Goal: Transaction & Acquisition: Obtain resource

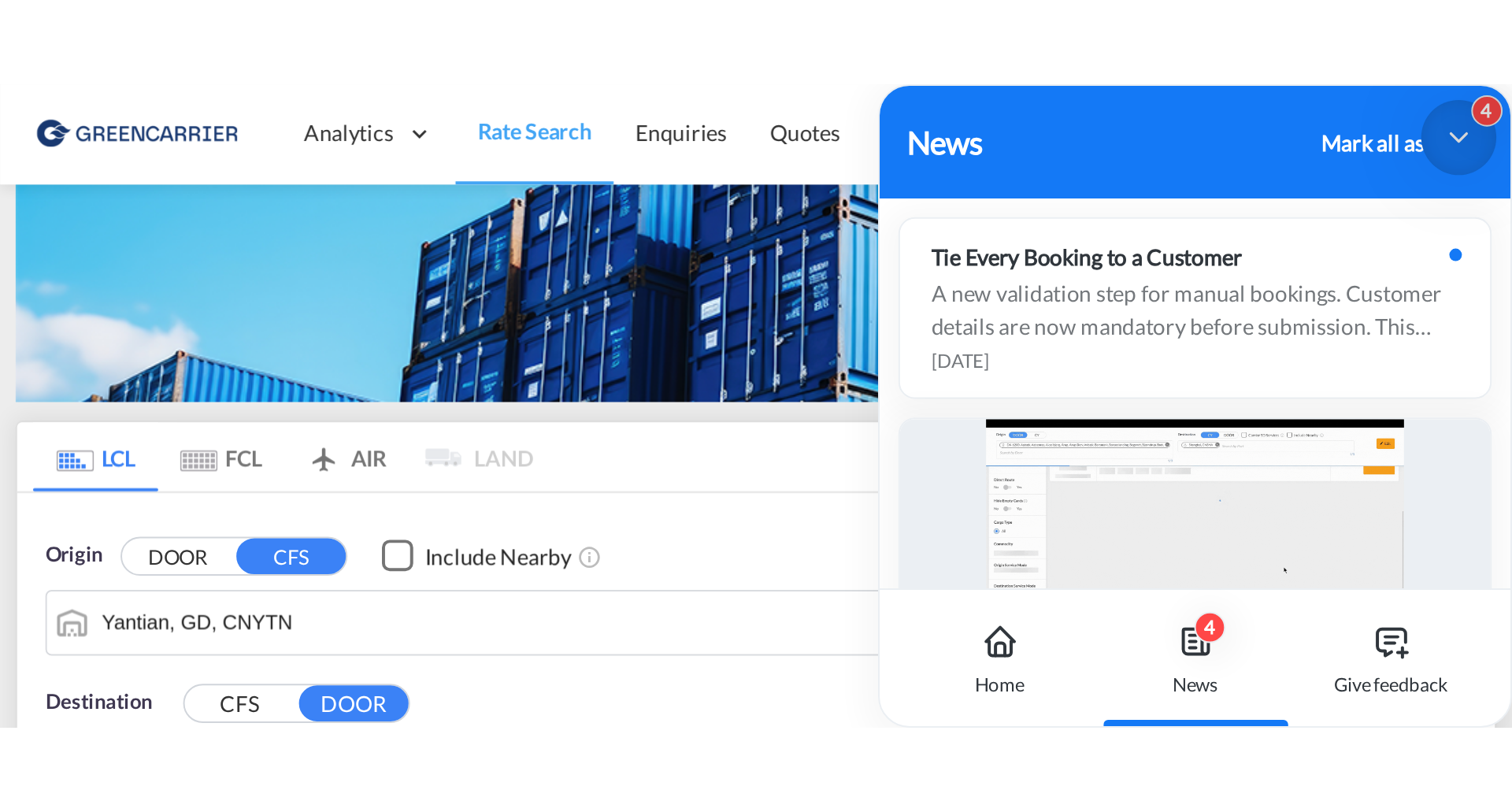
scroll to position [492, 0]
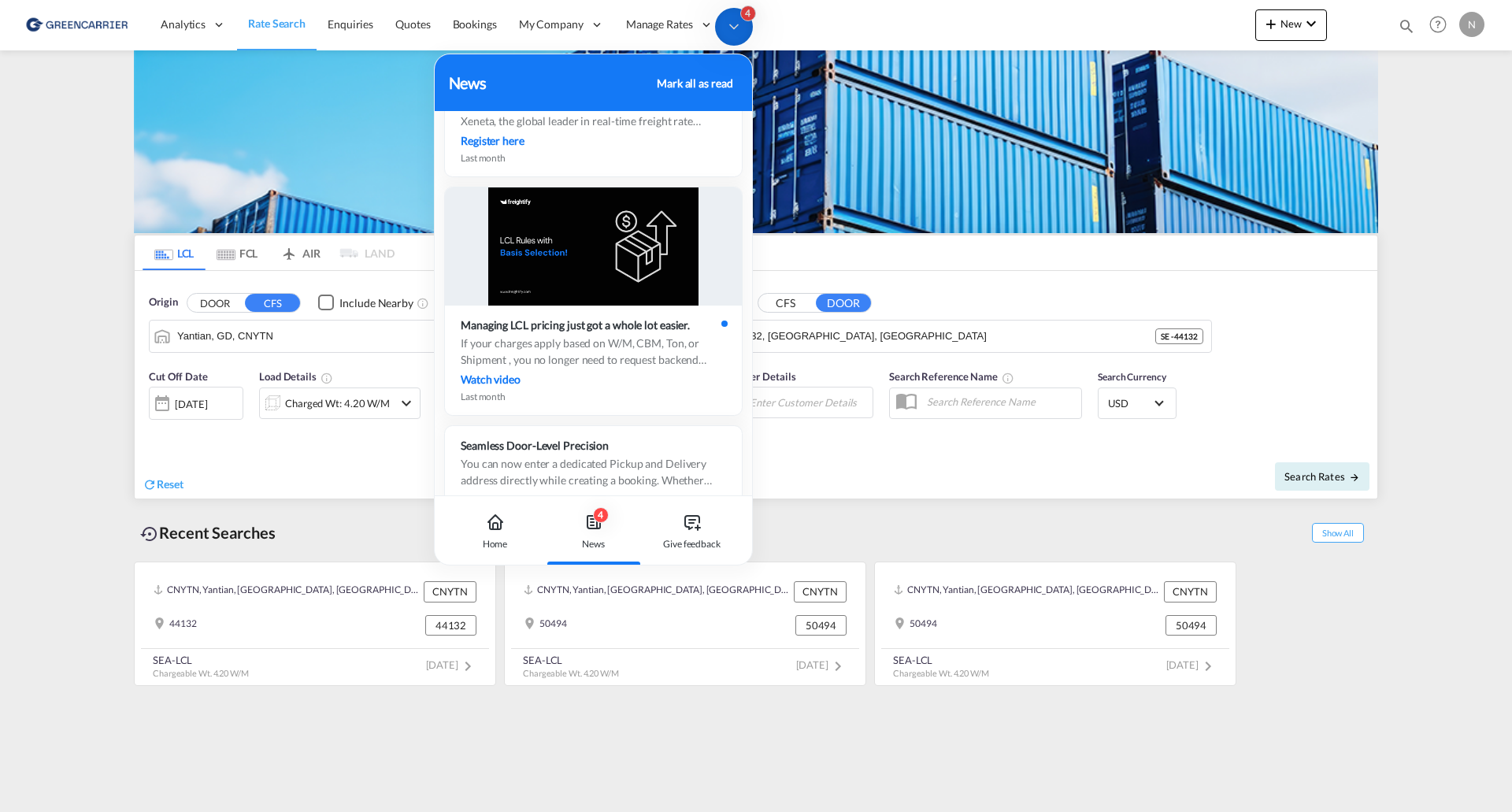
click at [914, 543] on div "Recent Searches Show All" at bounding box center [756, 528] width 1244 height 43
click at [726, 28] on icon at bounding box center [733, 26] width 16 height 16
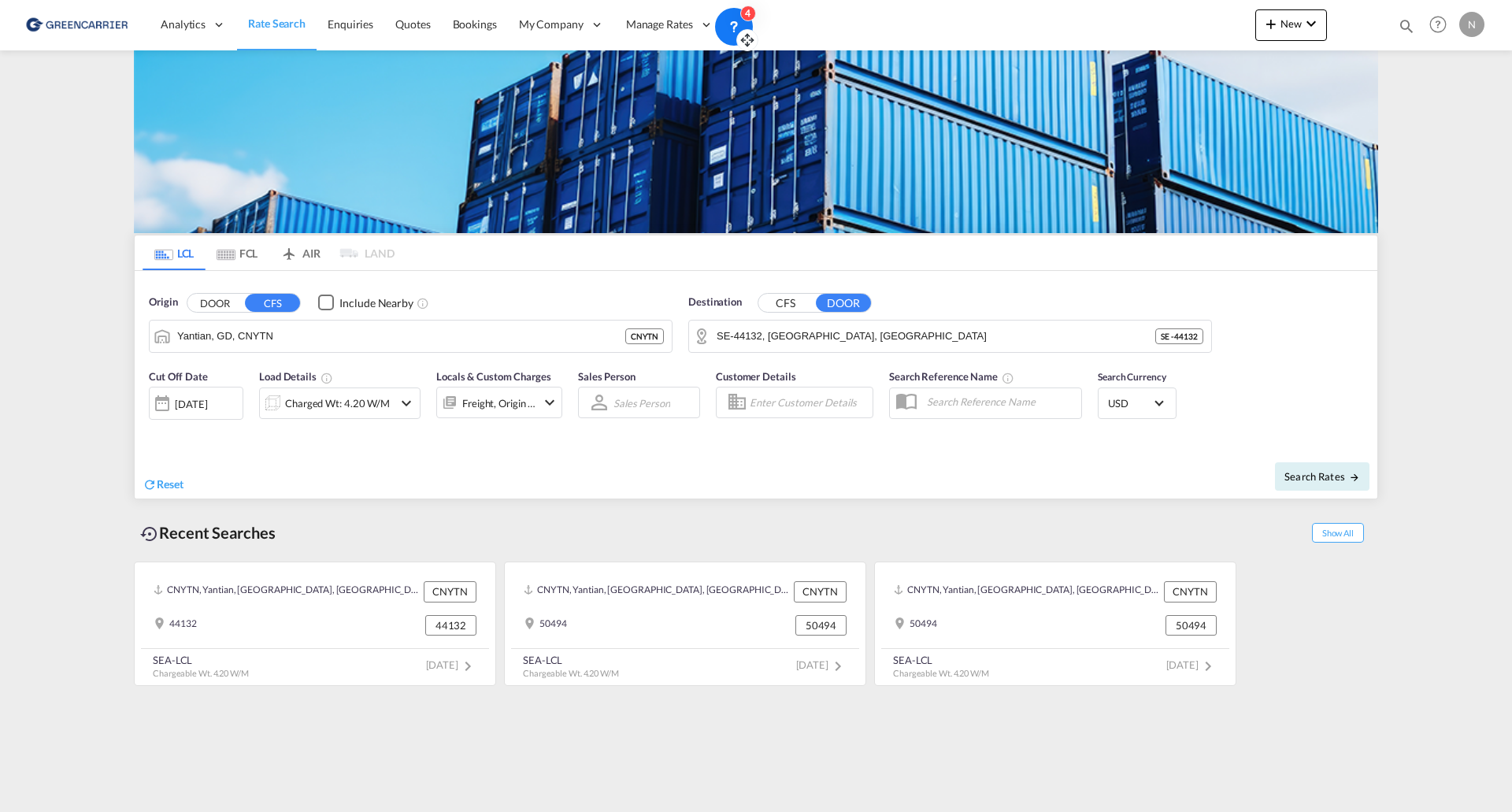
click at [87, 151] on md-content "Analytics Reports Dashboard Rate Search Enquiries Quotes Bookings" at bounding box center [756, 406] width 1512 height 812
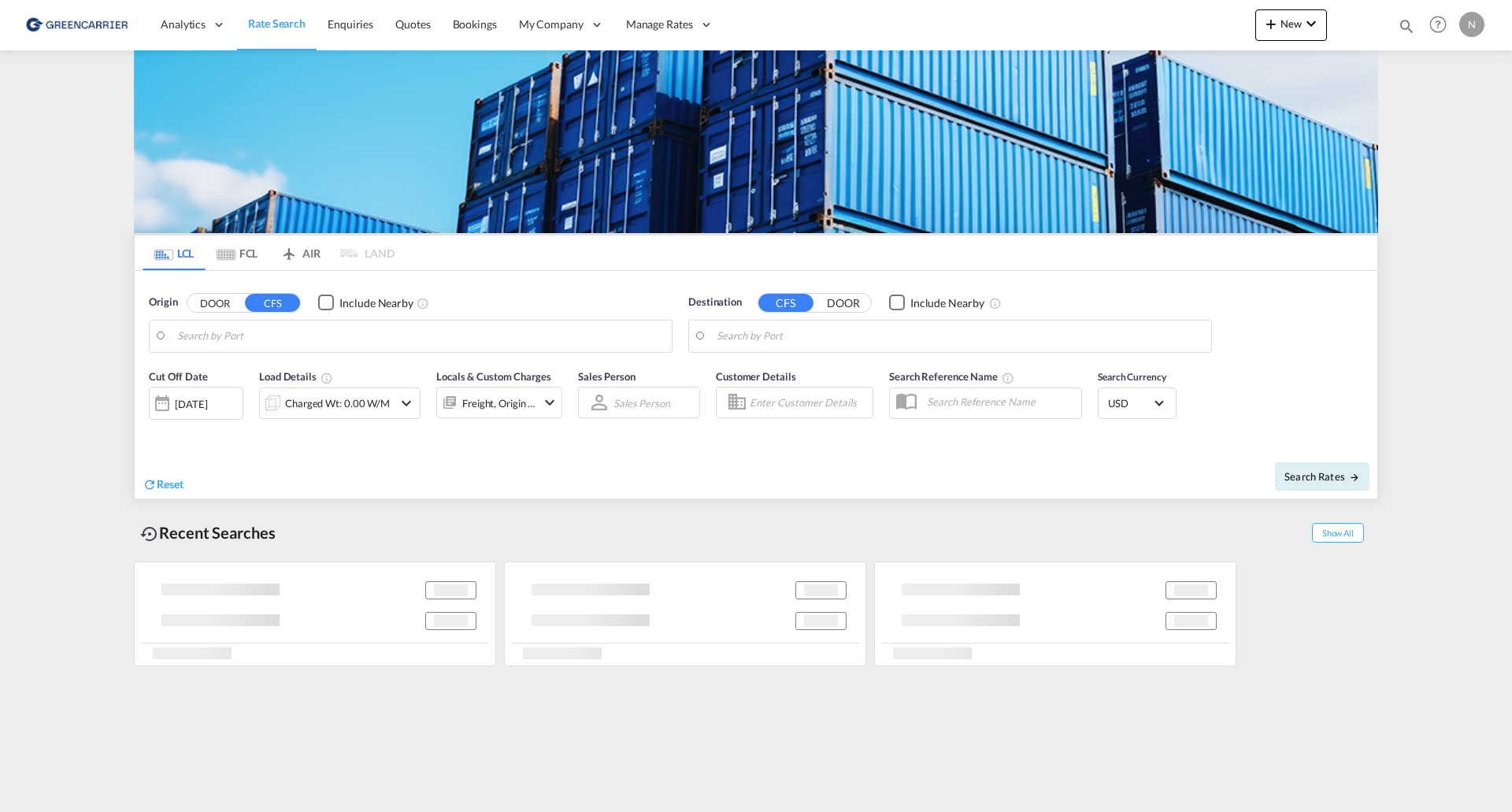
type input "Yantian, GD, CNYTN"
type input "SE-44132, [GEOGRAPHIC_DATA], [GEOGRAPHIC_DATA]"
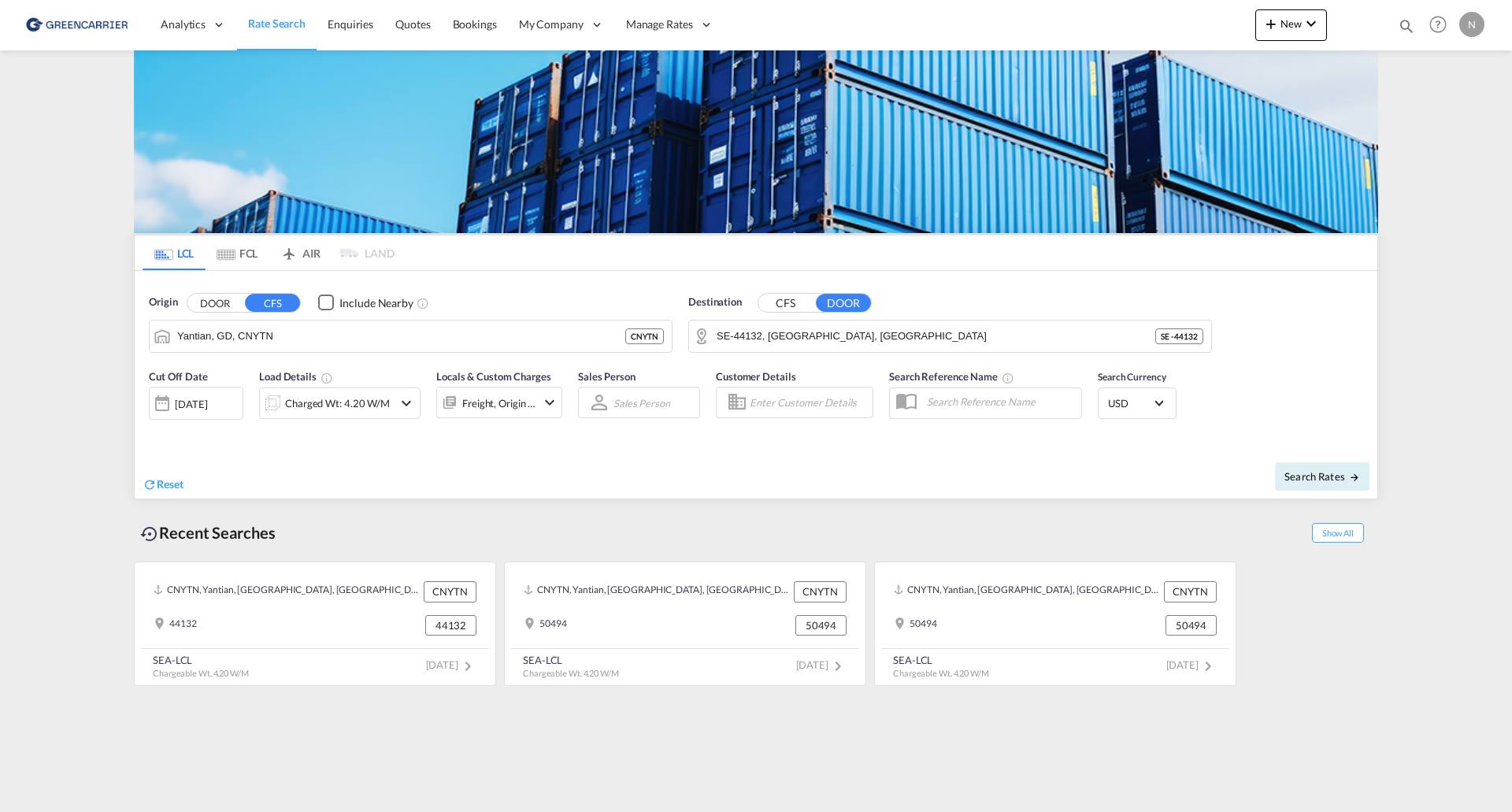
click at [786, 768] on md-content "Analytics Reports Dashboard Rate Search Enquiries Quotes Bookings" at bounding box center [756, 406] width 1512 height 812
click at [324, 340] on input "Yantian, GD, CNYTN" at bounding box center [421, 337] width 486 height 24
click at [289, 375] on div "[GEOGRAPHIC_DATA] ([GEOGRAPHIC_DATA]) [GEOGRAPHIC_DATA] SEGOT" at bounding box center [300, 384] width 300 height 56
type input "[GEOGRAPHIC_DATA] ([GEOGRAPHIC_DATA]), [GEOGRAPHIC_DATA]"
click at [861, 331] on input "SE-44132, [GEOGRAPHIC_DATA], [GEOGRAPHIC_DATA]" at bounding box center [960, 337] width 486 height 24
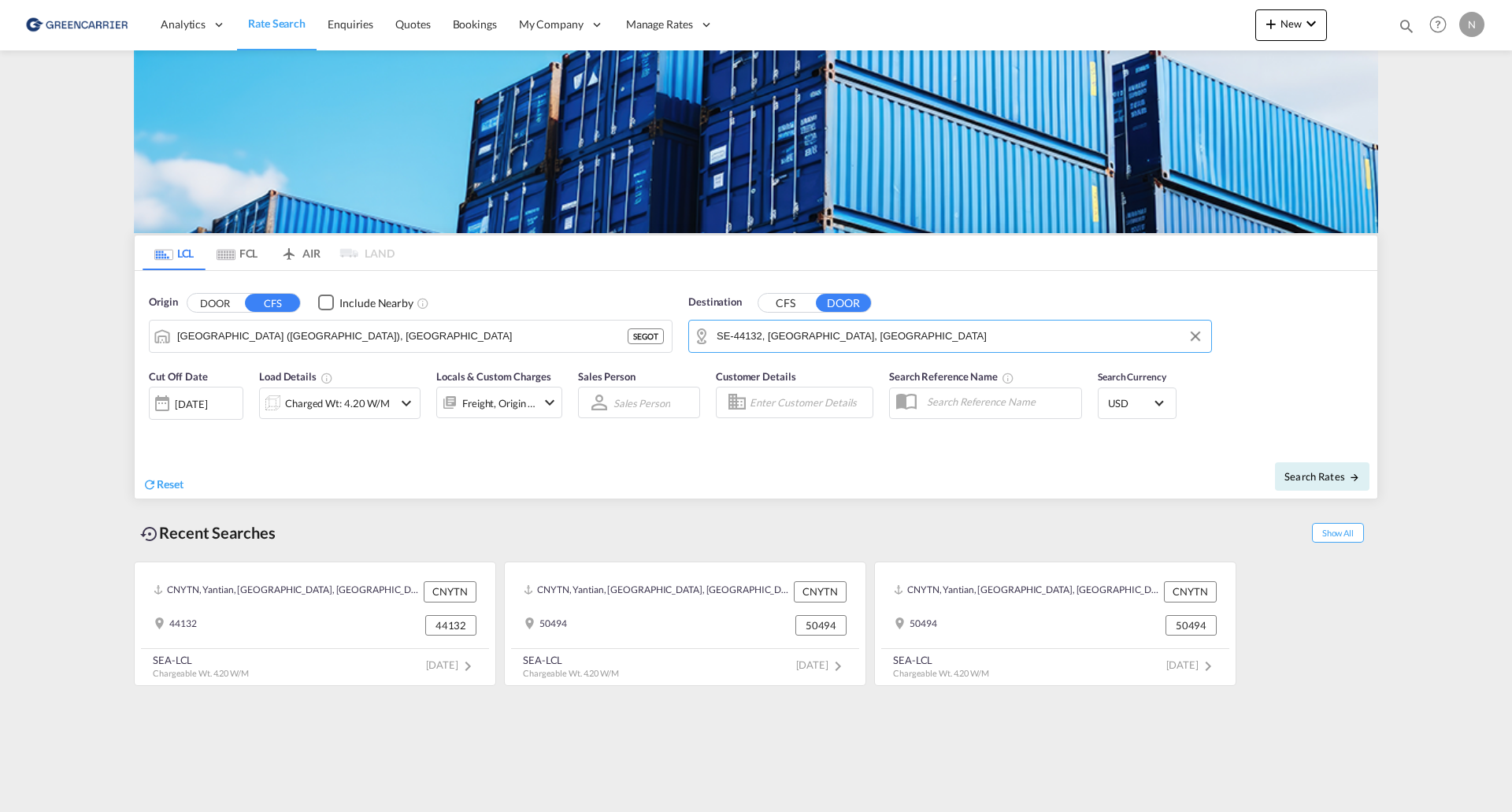
click at [861, 331] on input "SE-44132, [GEOGRAPHIC_DATA], [GEOGRAPHIC_DATA]" at bounding box center [960, 337] width 486 height 24
click at [741, 336] on body "Analytics Reports Dashboard Rate Search Enquiries Quotes Bookings" at bounding box center [756, 406] width 1512 height 812
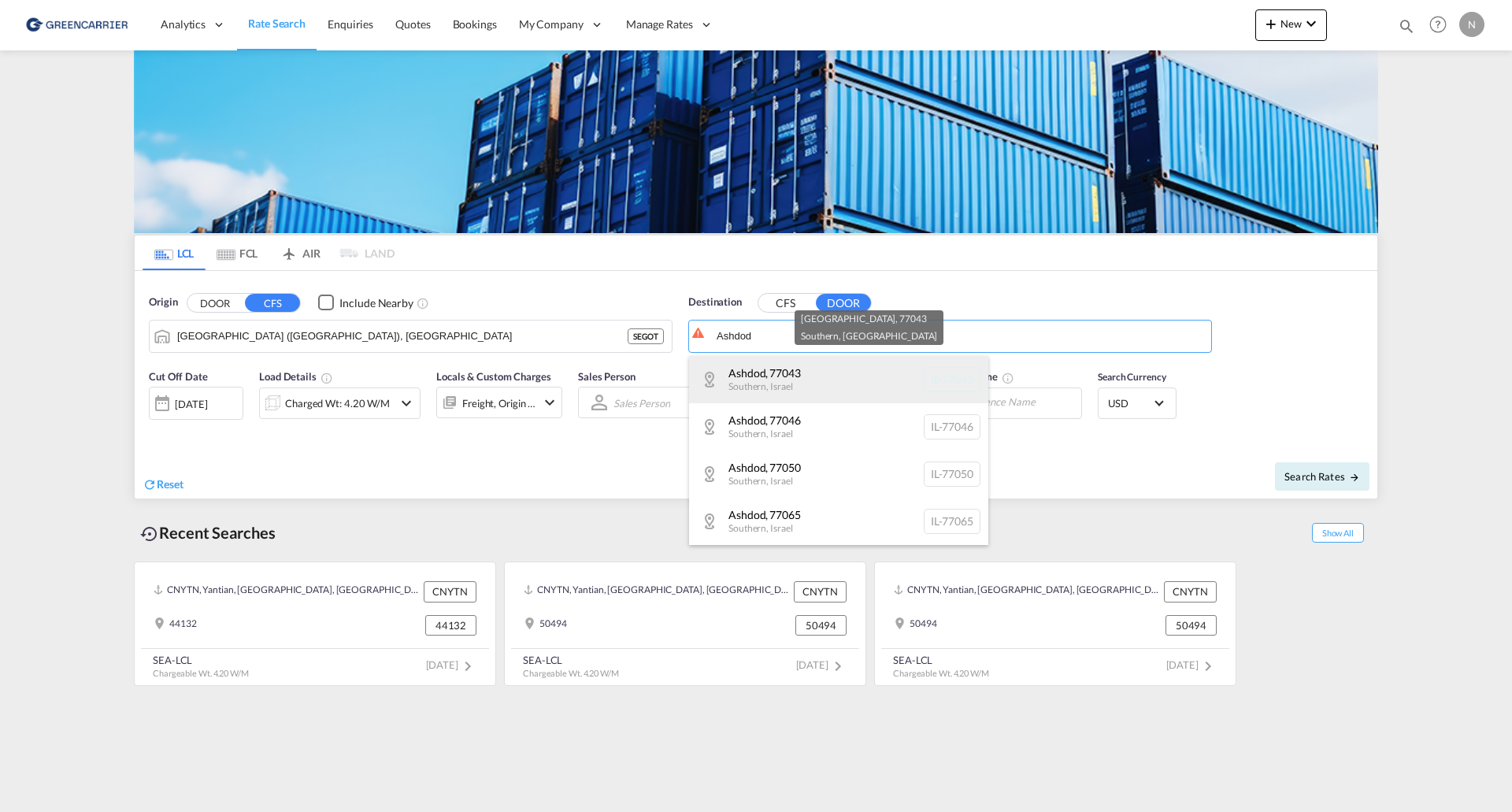
click at [777, 384] on div "[GEOGRAPHIC_DATA] , [GEOGRAPHIC_DATA]-77043" at bounding box center [839, 379] width 300 height 47
type input "IL-77043, [GEOGRAPHIC_DATA], Southern"
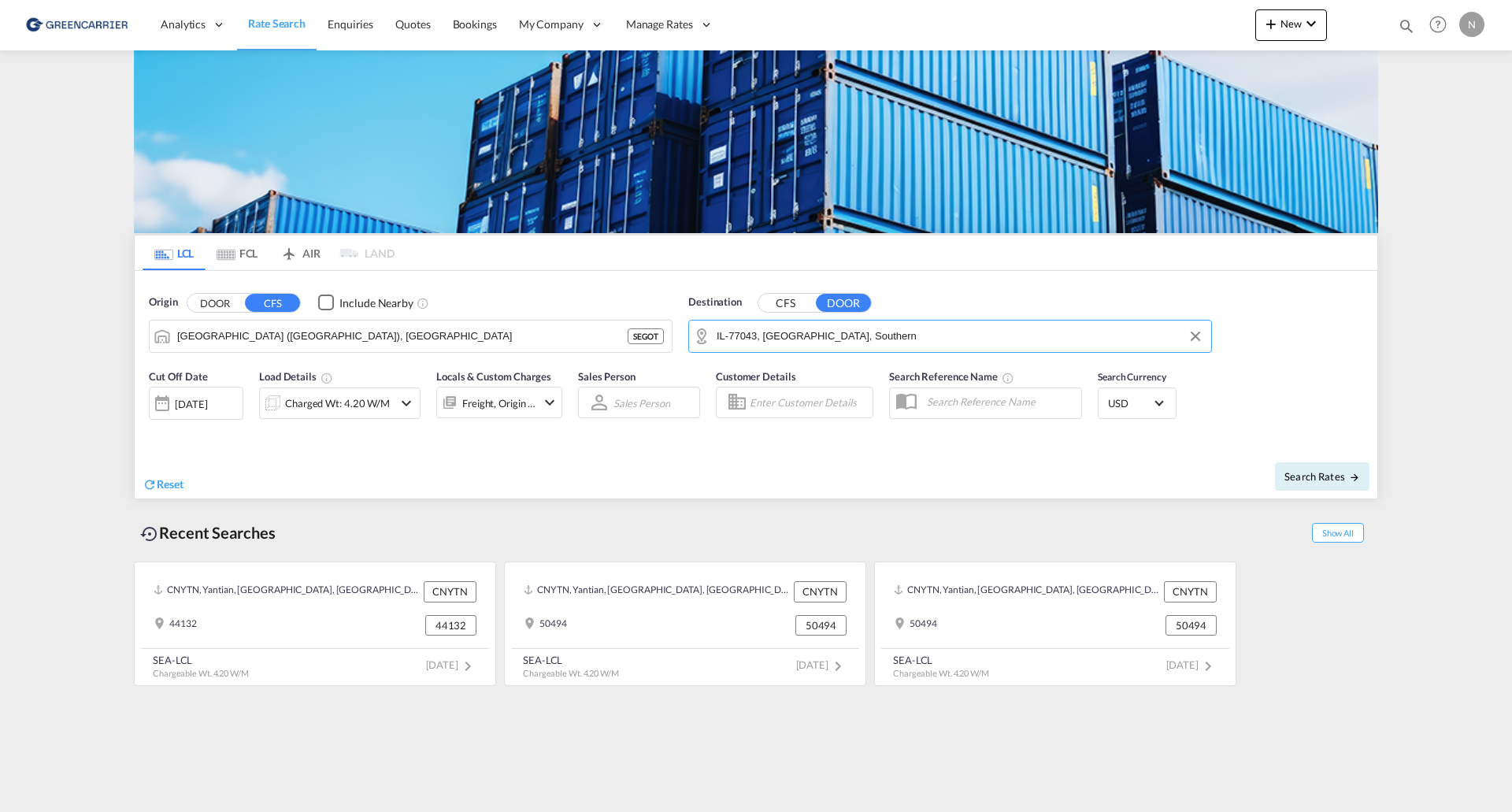
click at [342, 405] on div "Charged Wt: 4.20 W/M" at bounding box center [337, 403] width 104 height 22
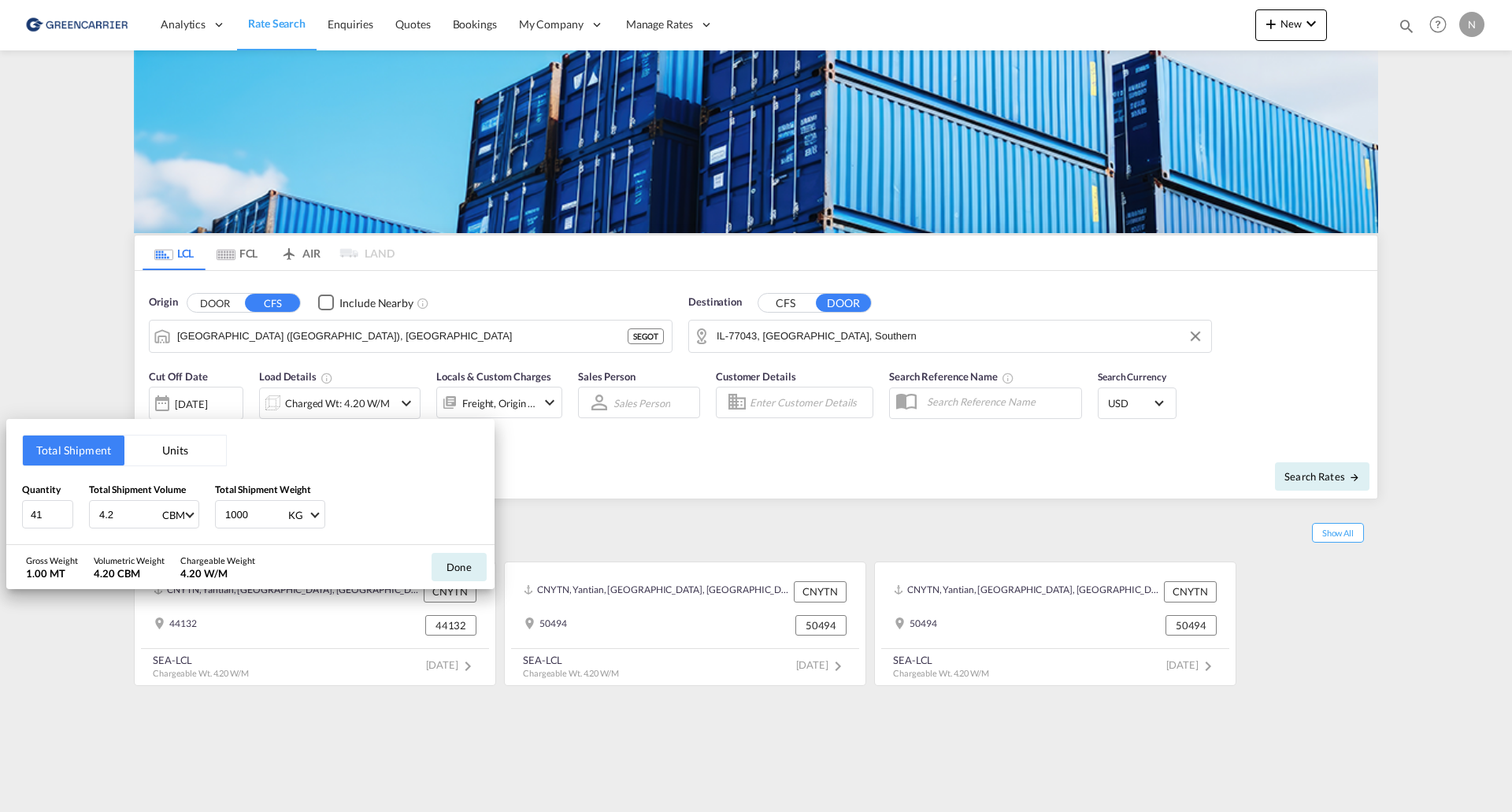
click at [343, 405] on div "Total Shipment Units Quantity 41 Total Shipment Volume 4.2 CBM CBM CFT Total Sh…" at bounding box center [756, 406] width 1512 height 812
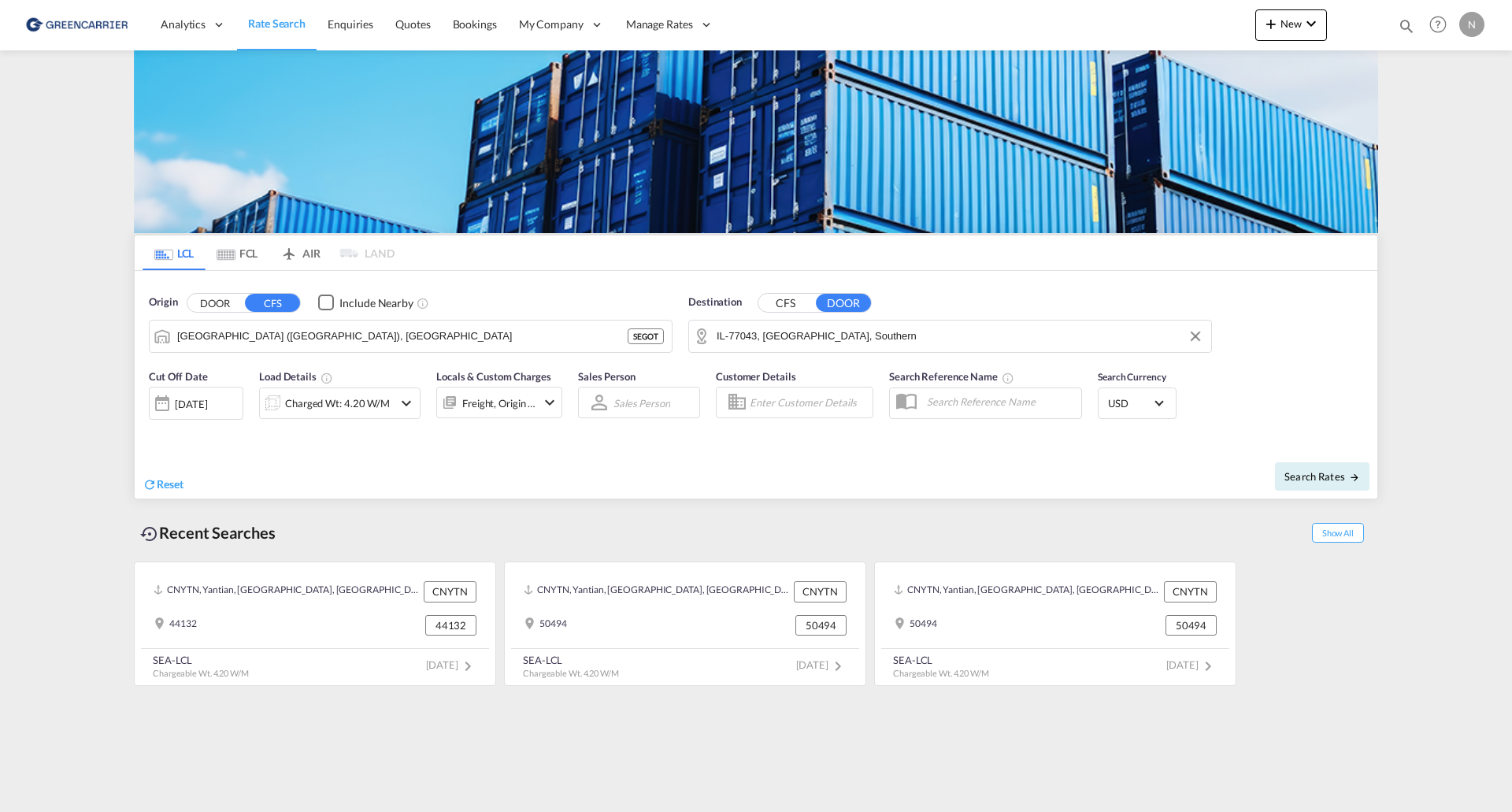
click at [417, 399] on div "Charged Wt: 4.20 W/M" at bounding box center [339, 403] width 162 height 31
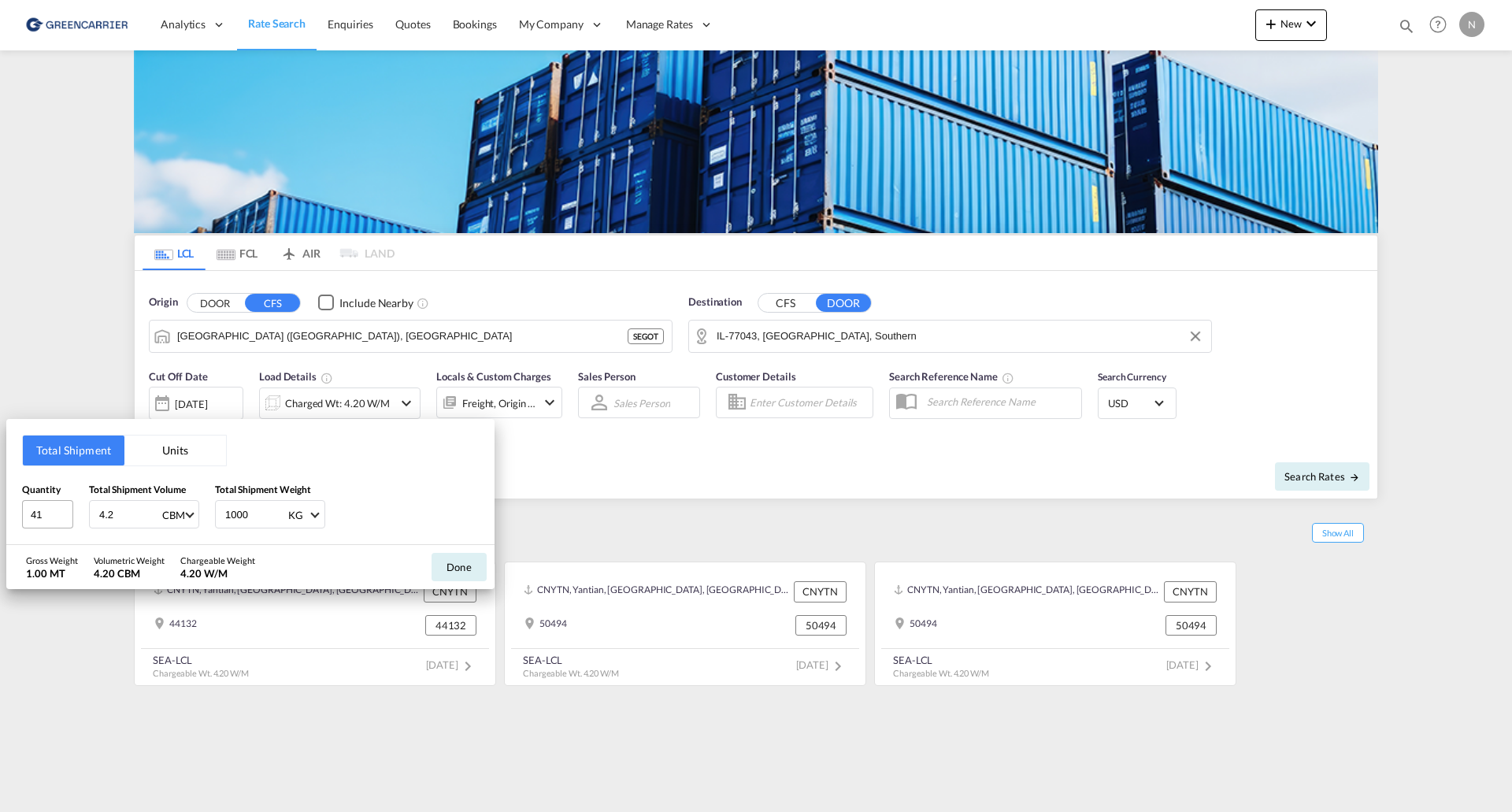
drag, startPoint x: 129, startPoint y: 518, endPoint x: 67, endPoint y: 518, distance: 62.0
click at [67, 518] on div "Quantity 41 Total Shipment Volume 4.2 CBM CBM CFT Total Shipment Weight 1000 KG…" at bounding box center [251, 505] width 457 height 47
type input "1"
click at [462, 572] on button "Done" at bounding box center [460, 567] width 55 height 29
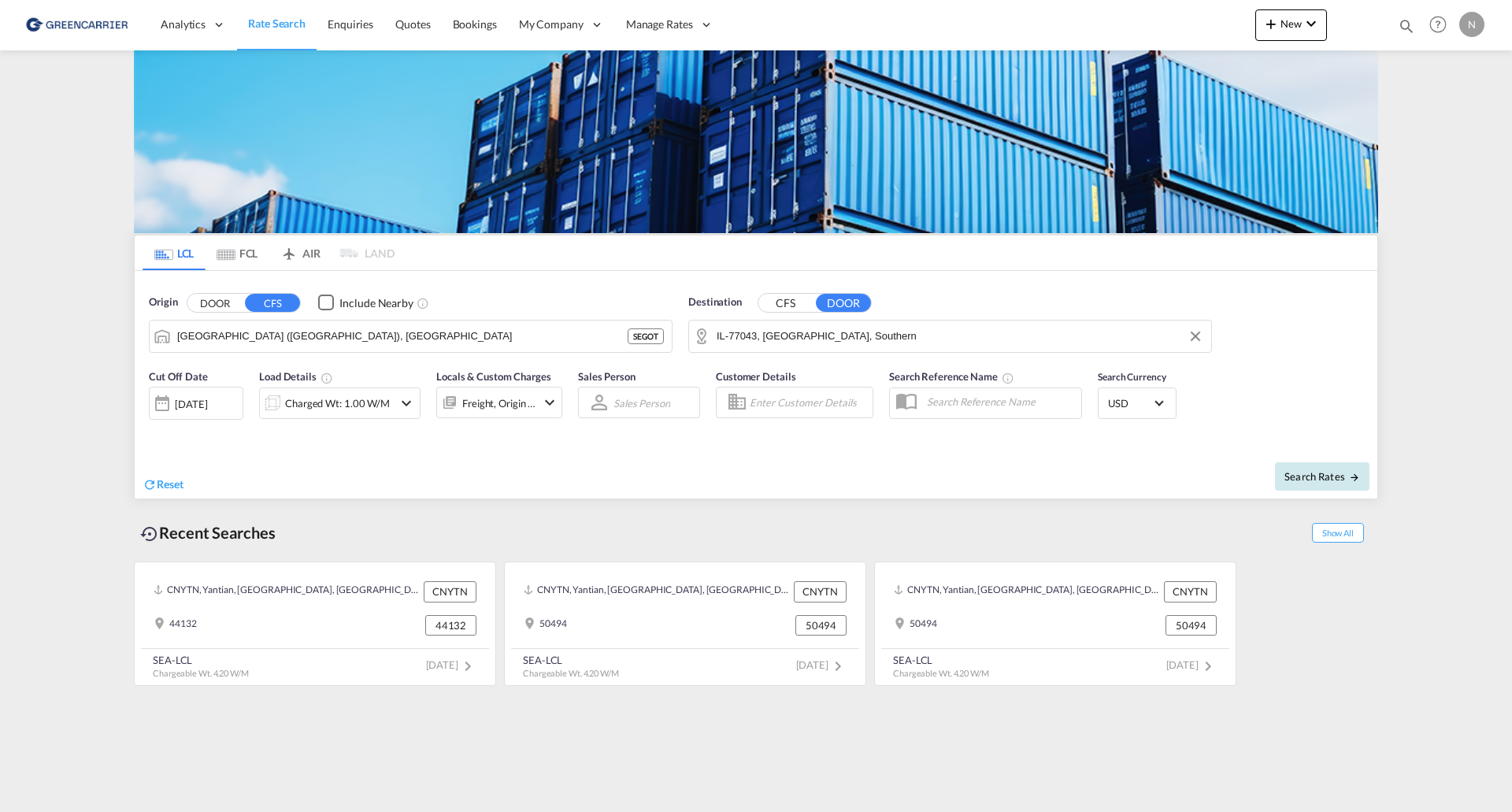
click at [1324, 470] on span "Search Rates" at bounding box center [1322, 476] width 76 height 13
type input "SEGOT to 77043 / [DATE]"
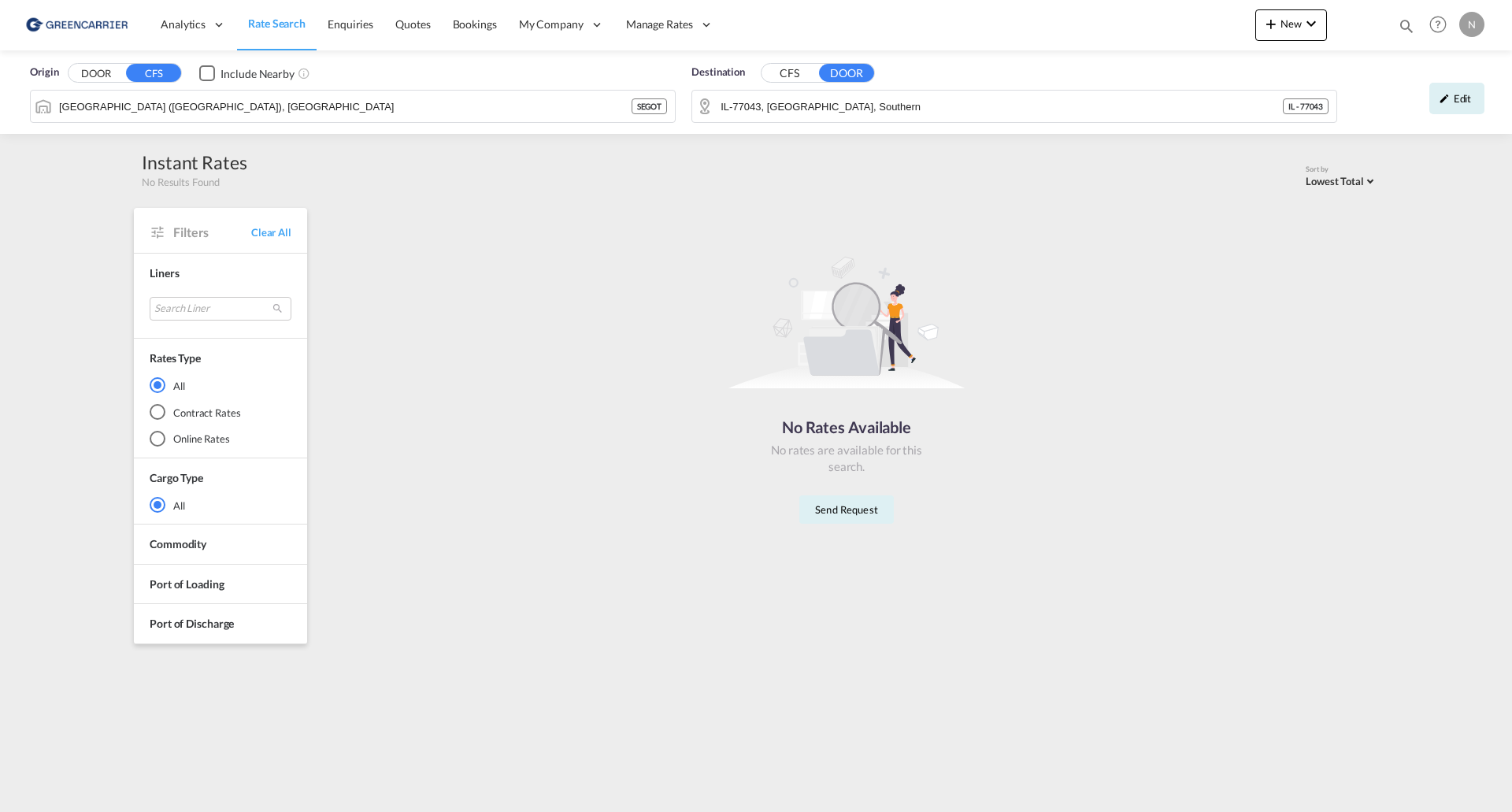
click at [797, 69] on button "CFS" at bounding box center [789, 74] width 55 height 18
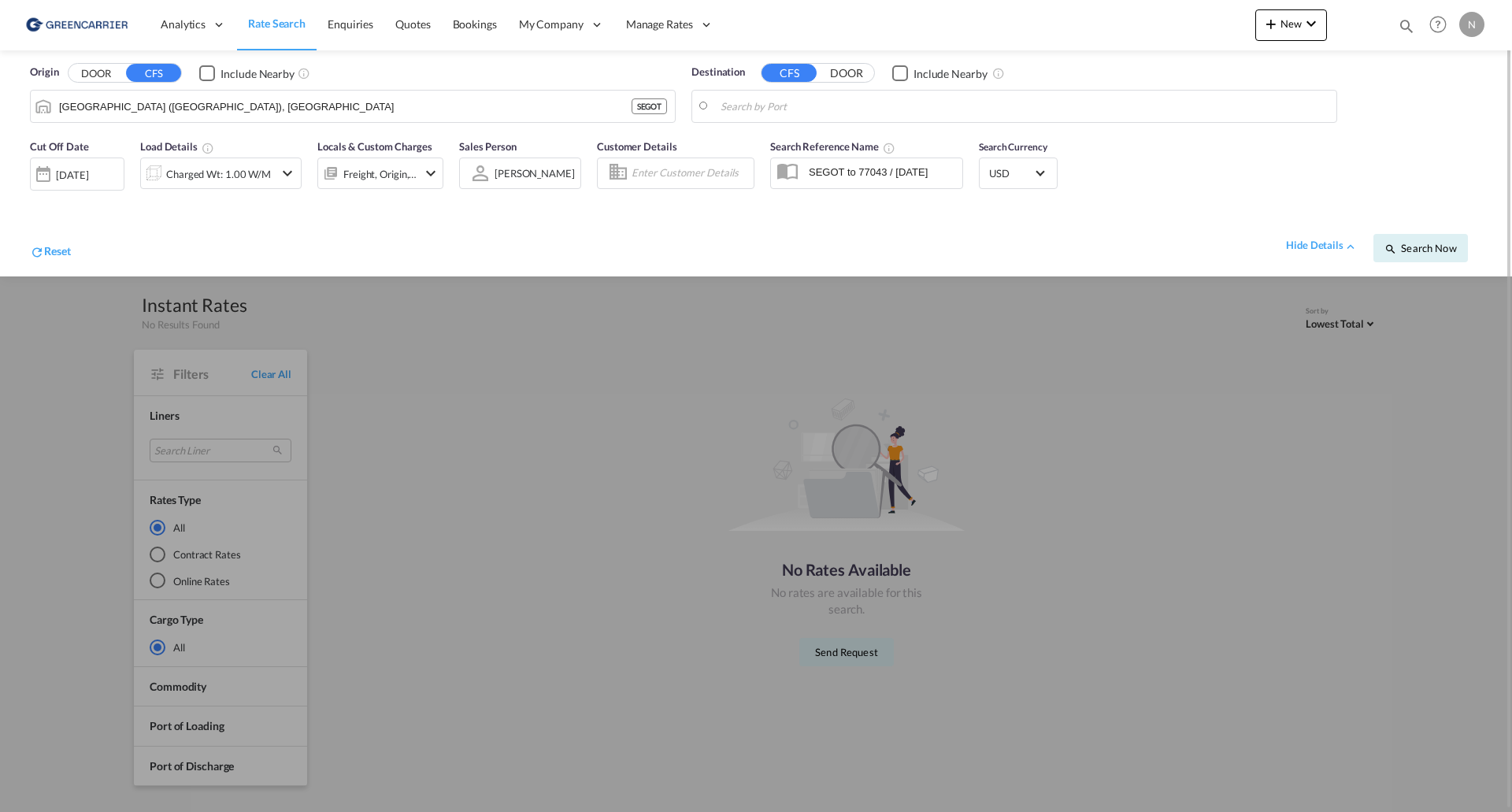
click at [805, 128] on div "Destination CFS DOOR Include Nearby" at bounding box center [1014, 93] width 661 height 74
click at [844, 105] on body "Analytics Reports Dashboard Rate Search Enquiries Quotes Bookings" at bounding box center [756, 406] width 1512 height 812
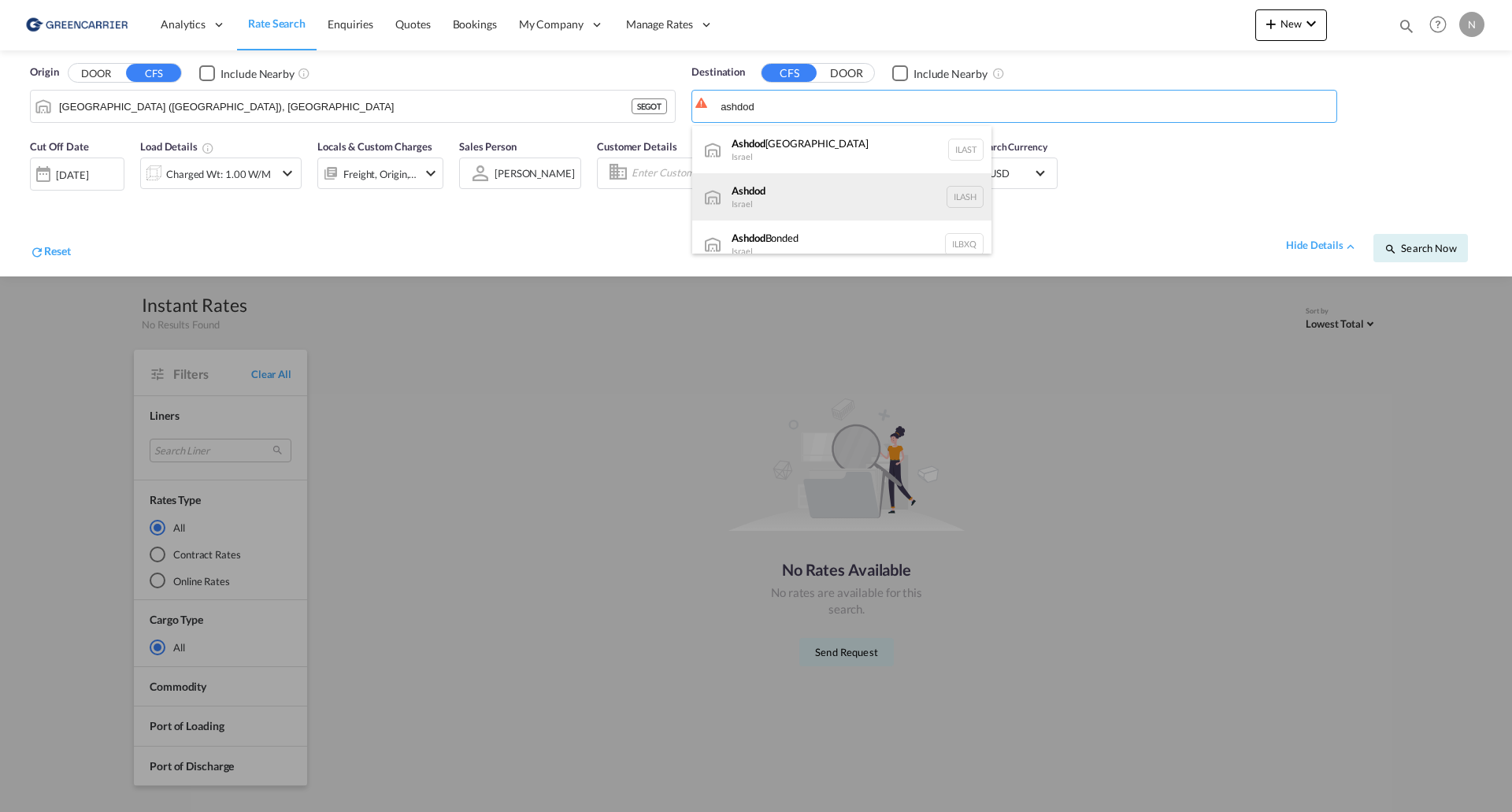
click at [770, 195] on div "Ashdod [GEOGRAPHIC_DATA] [GEOGRAPHIC_DATA]" at bounding box center [842, 196] width 300 height 47
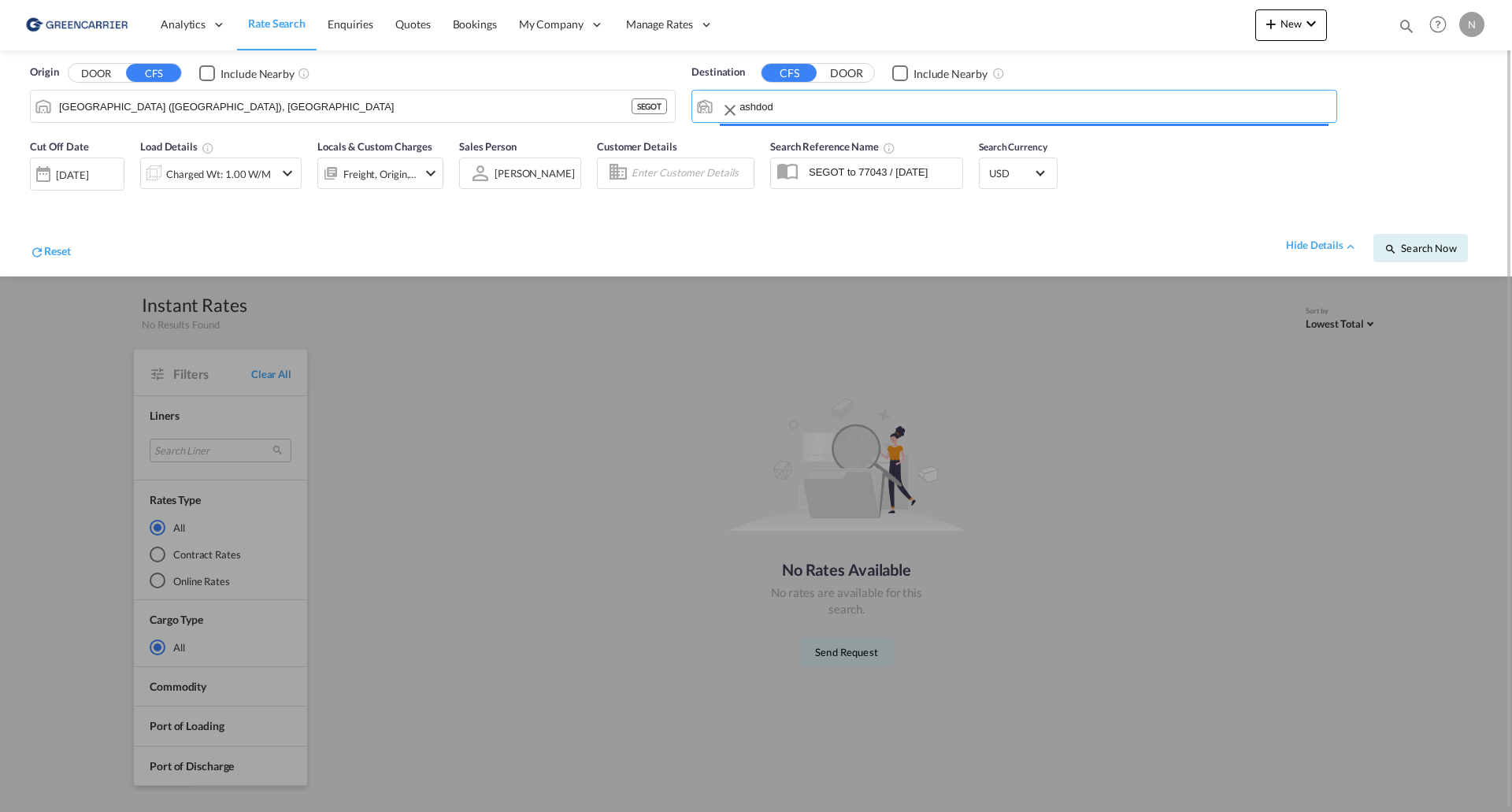
type input "Ashdod, ILASH"
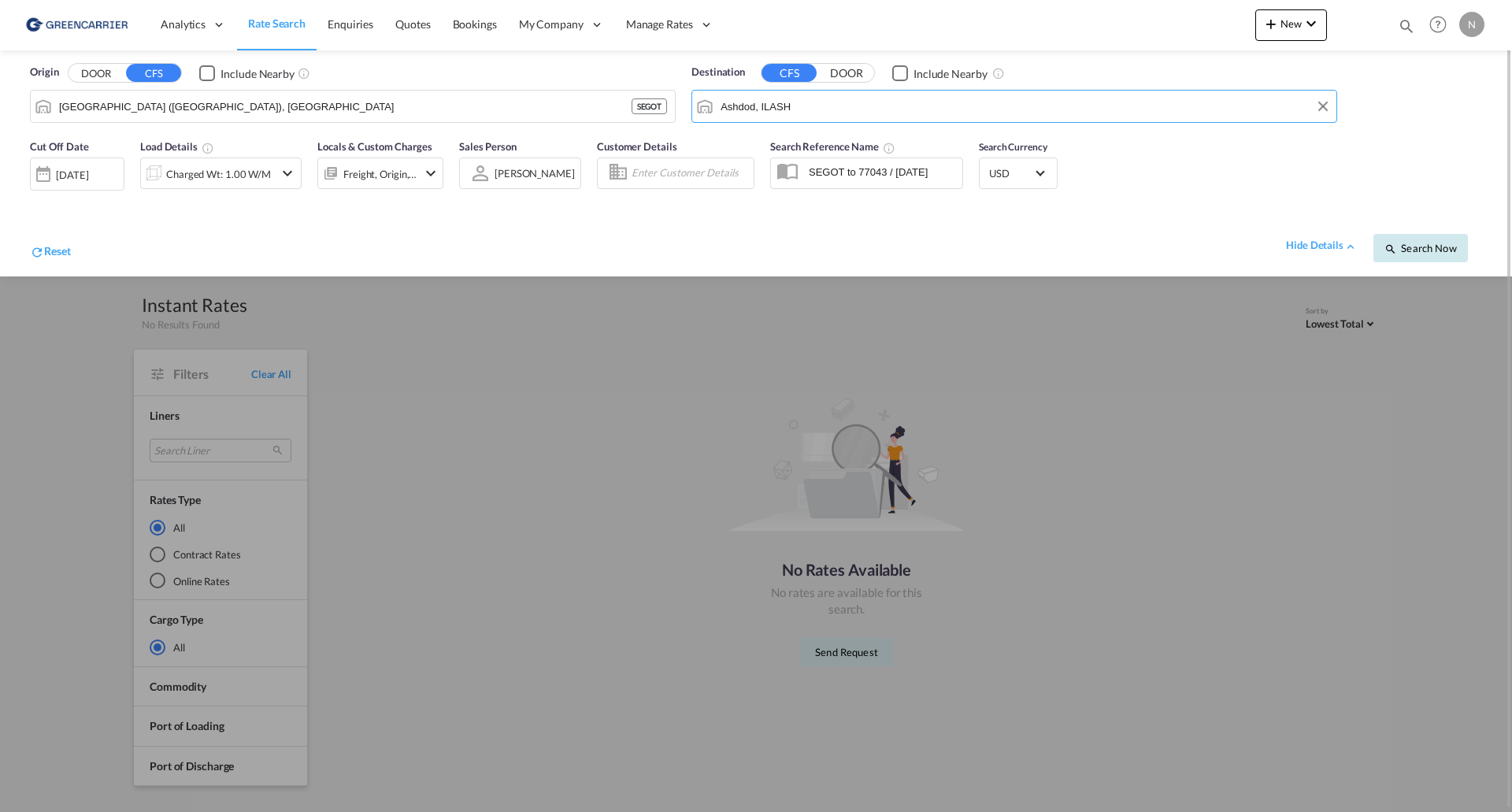
click at [1433, 241] on span "Search Now" at bounding box center [1420, 248] width 71 height 13
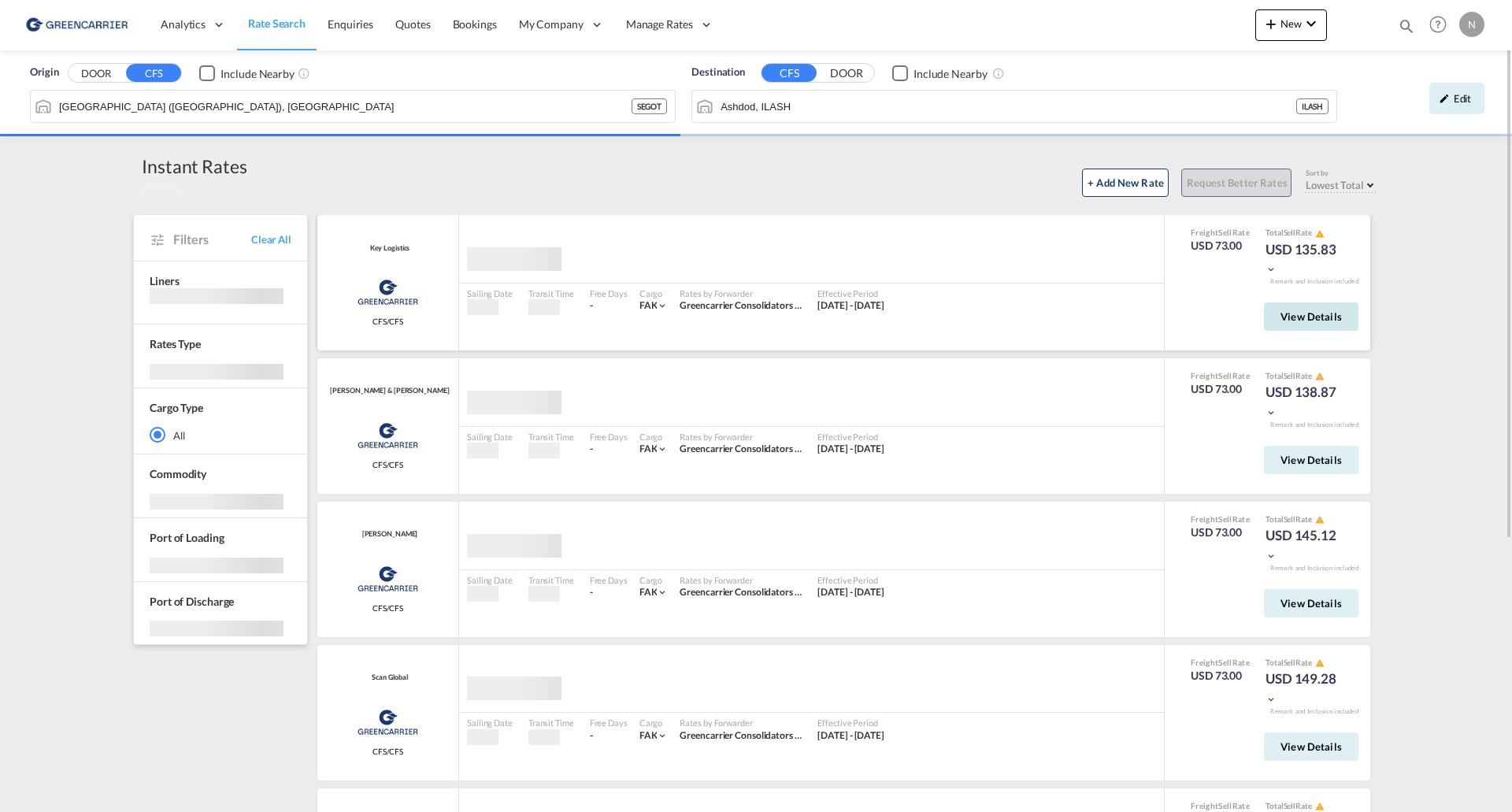
click at [1285, 314] on span "View Details" at bounding box center [1310, 316] width 61 height 13
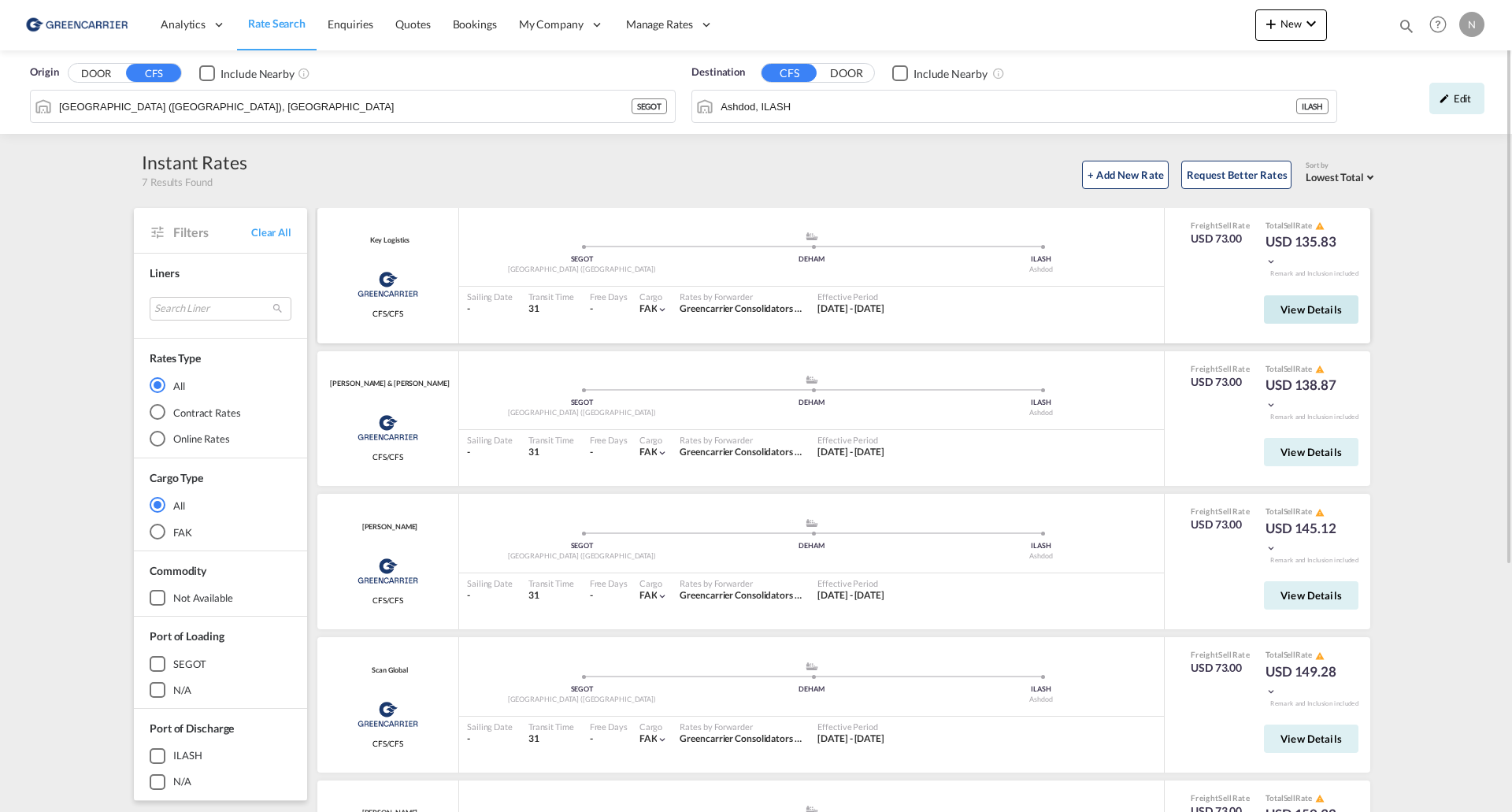
click at [1311, 315] on button "View Details" at bounding box center [1311, 309] width 94 height 29
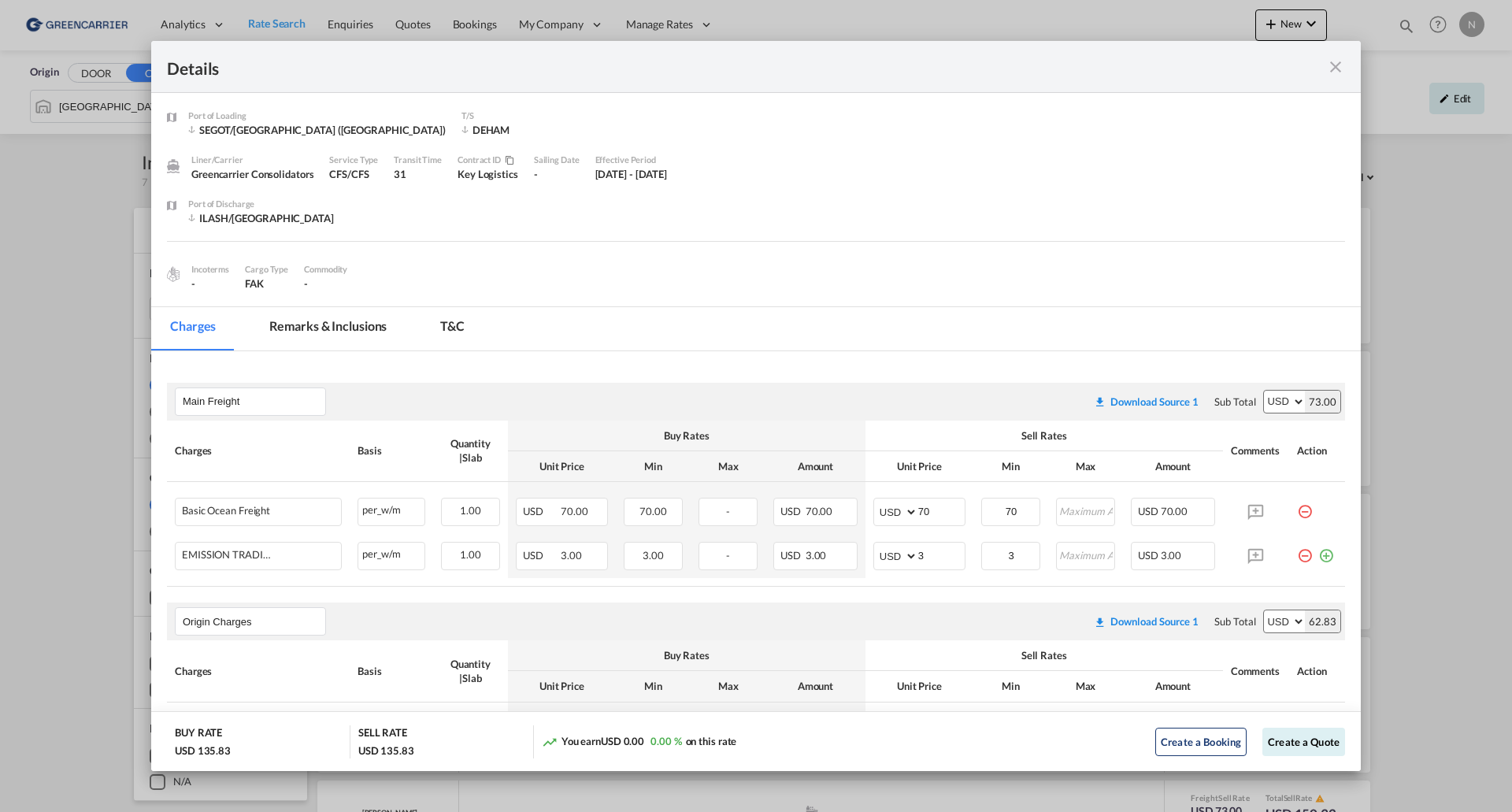
click at [1338, 64] on md-icon "icon-close fg-AAA8AD m-0 cursor" at bounding box center [1335, 67] width 18 height 18
